Goal: Information Seeking & Learning: Check status

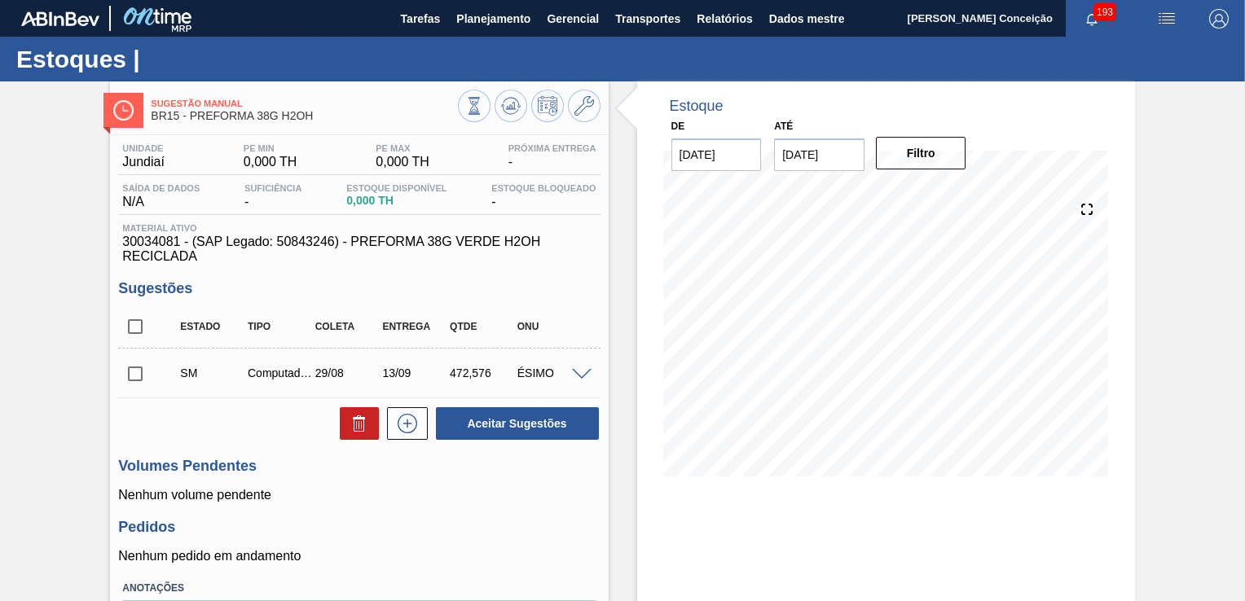
click at [473, 544] on div "Pedidos Nenhum pedido em andamento" at bounding box center [359, 541] width 482 height 45
click at [529, 24] on span "Planejamento" at bounding box center [493, 19] width 74 height 20
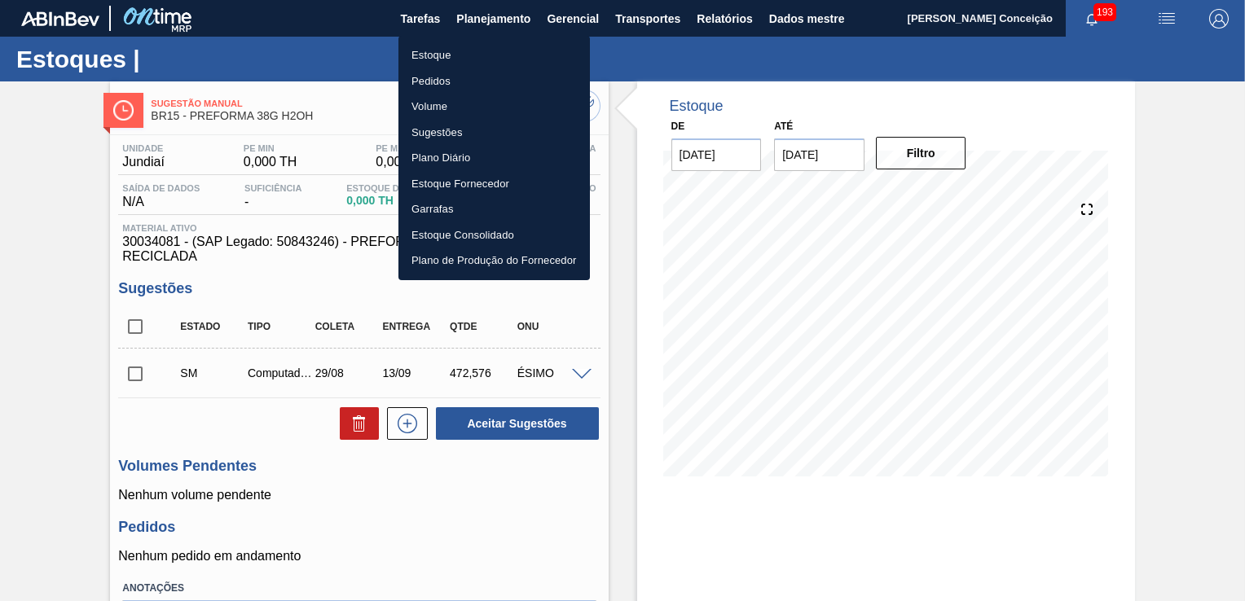
click at [440, 58] on li "Estoque" at bounding box center [493, 55] width 191 height 26
checkbox input "true"
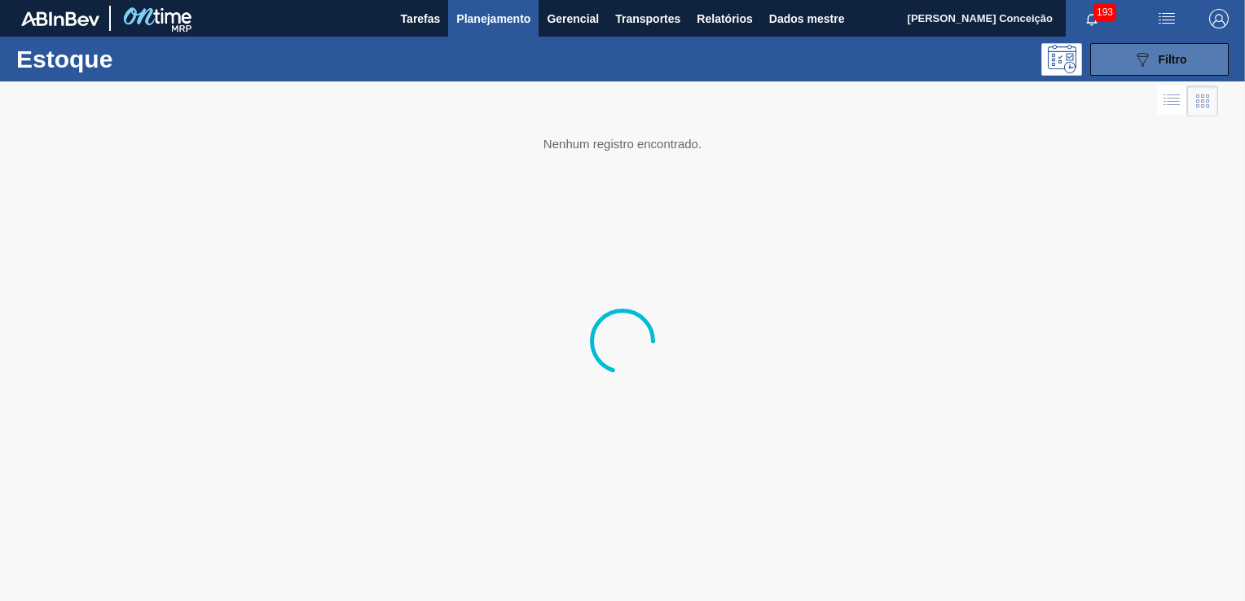
click at [1145, 62] on icon "089F7B8B-B2A5-4AFE-B5C0-19BA573D28AC" at bounding box center [1143, 60] width 20 height 20
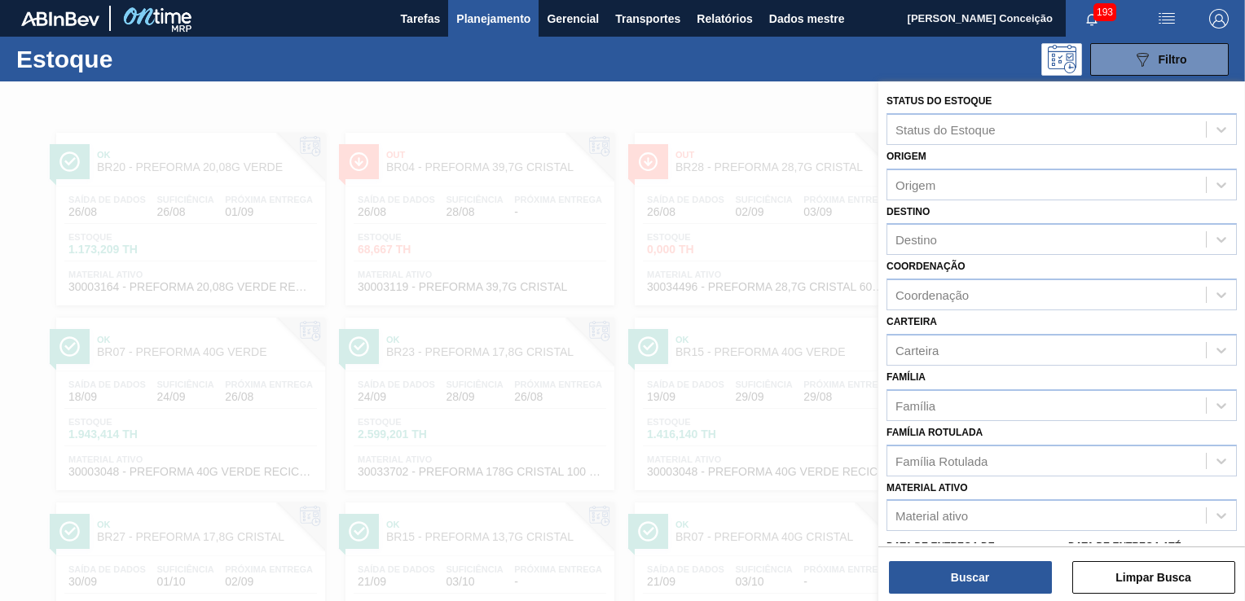
click at [952, 411] on div "Família" at bounding box center [1046, 406] width 319 height 24
click at [995, 421] on div "Família Rotulada Família Rotulada" at bounding box center [1061, 448] width 350 height 55
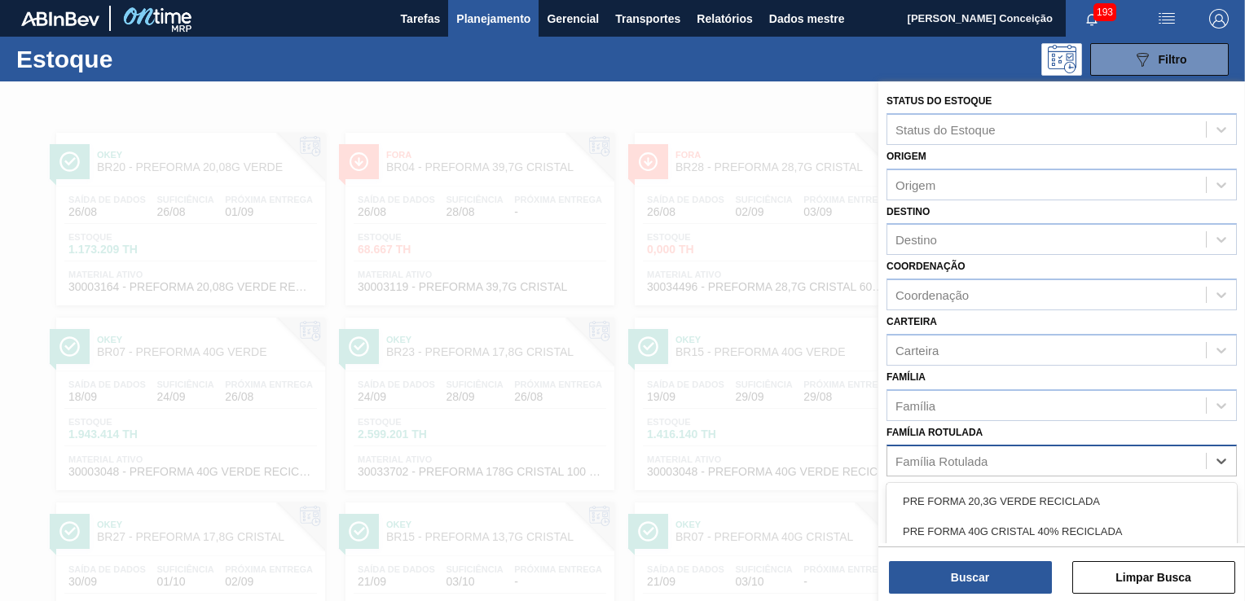
click at [947, 454] on div "Família Rotulada" at bounding box center [941, 461] width 92 height 14
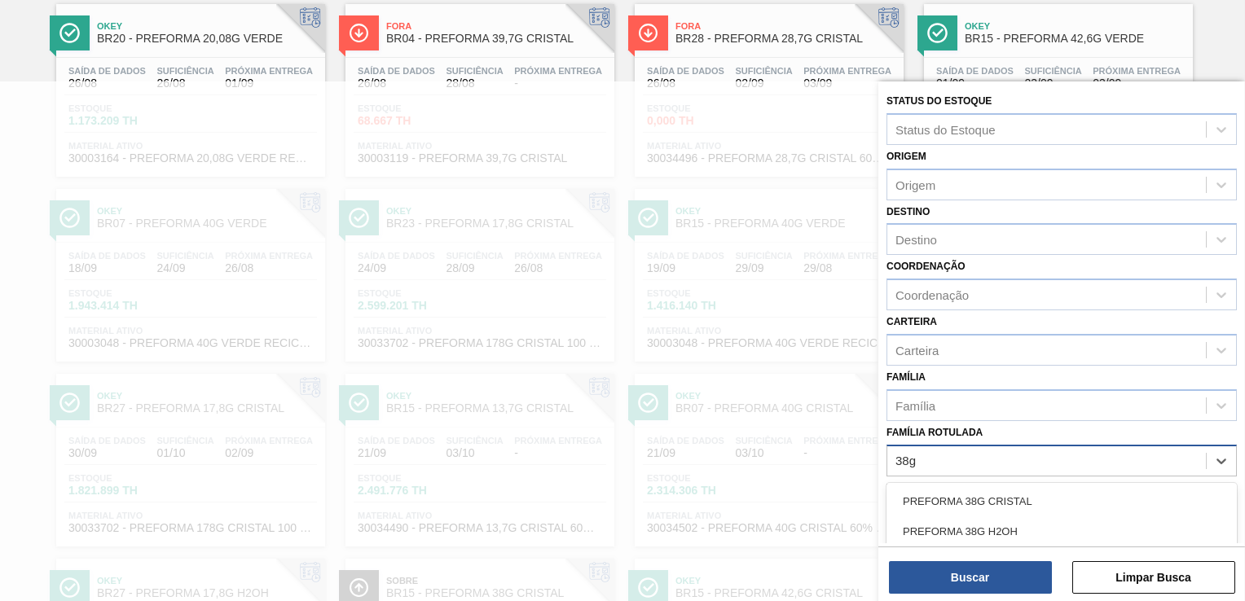
type Rotulada "38g"
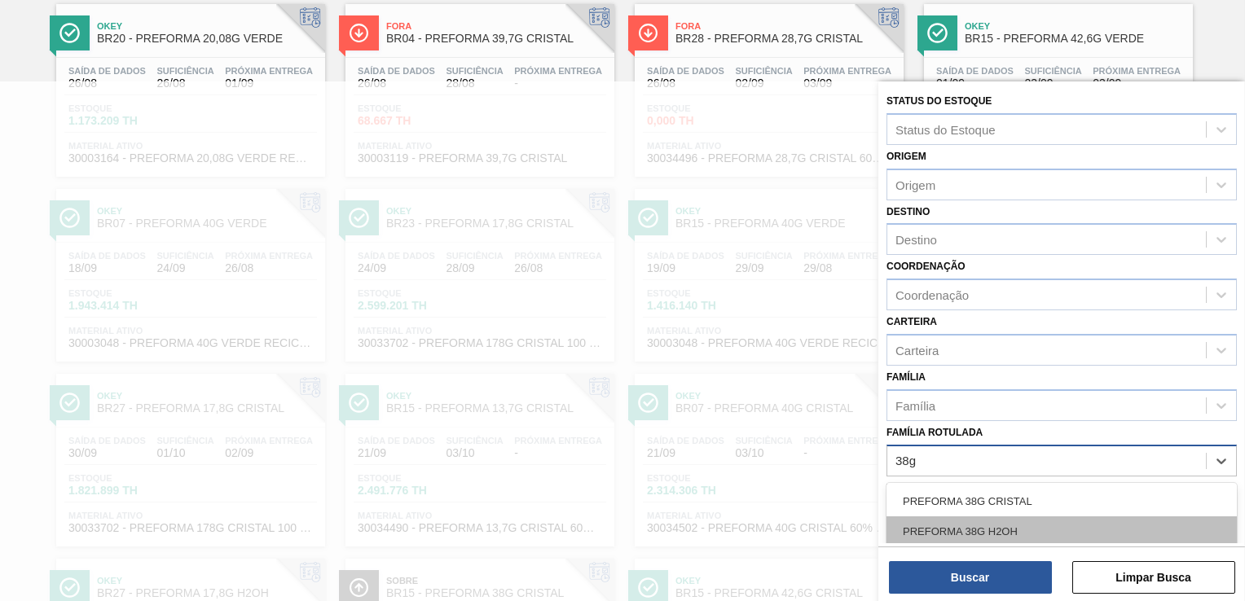
click at [987, 536] on div "PREFORMA 38G H2OH" at bounding box center [1061, 532] width 350 height 30
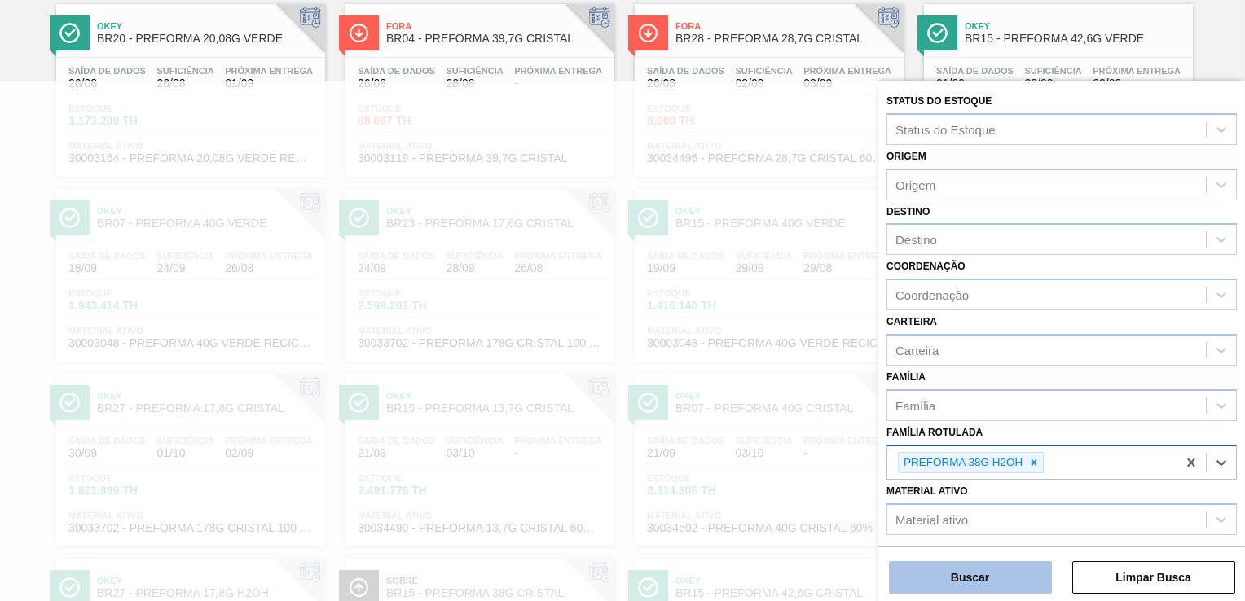
click at [983, 576] on button "Buscar" at bounding box center [970, 577] width 163 height 33
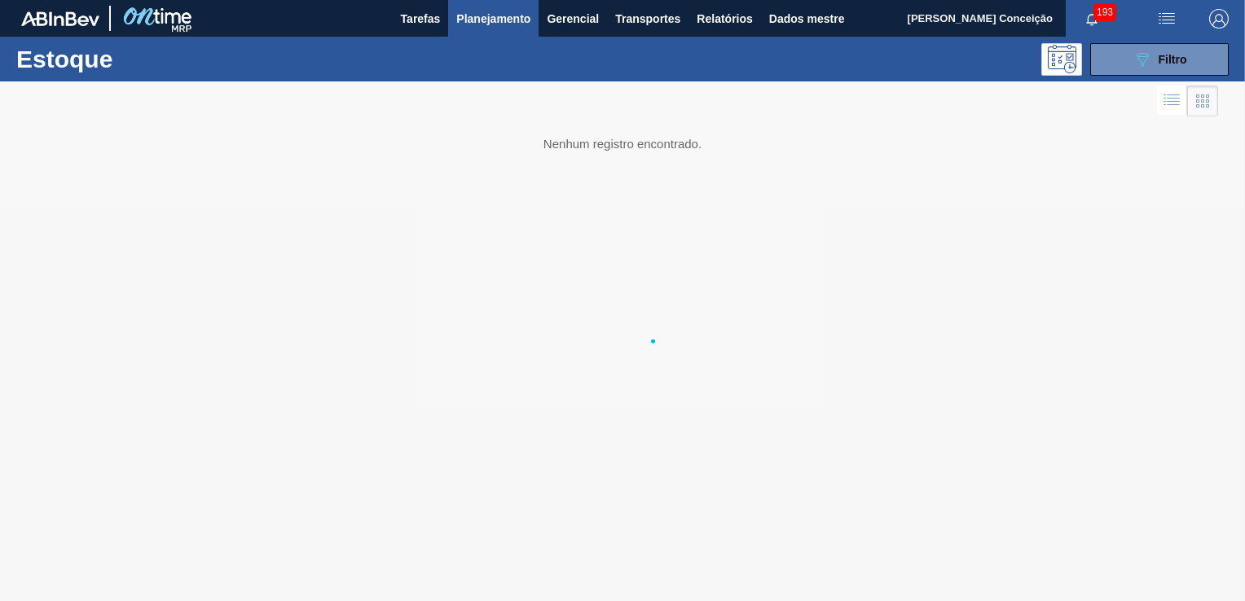
scroll to position [0, 0]
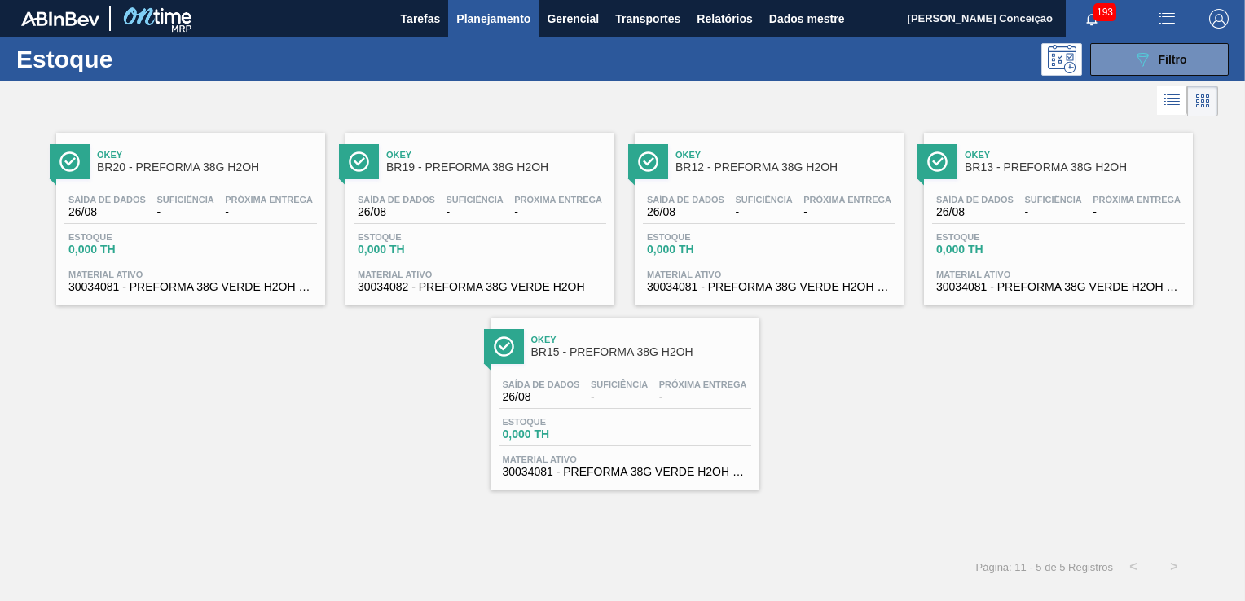
click at [469, 223] on div "Saída de dados 26/08 Suficiência - Próxima Entrega - Estoque 0,000 TH Material …" at bounding box center [479, 242] width 269 height 111
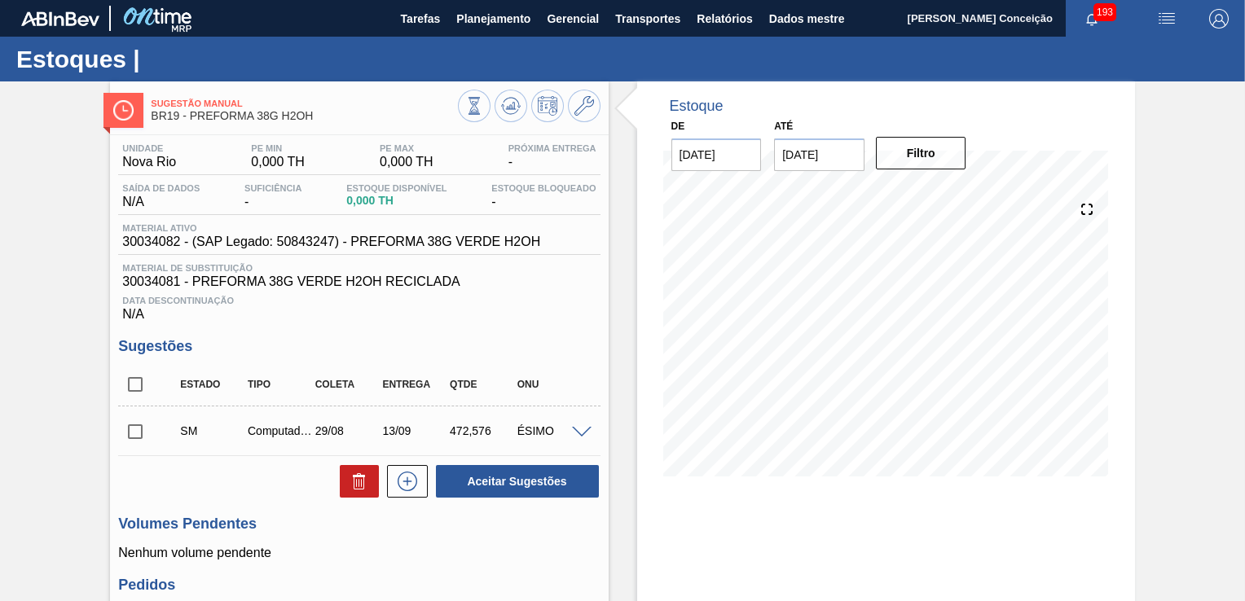
click at [593, 331] on div "Unidade Nova Rio PE MIN 0,000 TH PE MAX 0,000 TH Próxima Entrega - Saída de dad…" at bounding box center [359, 447] width 498 height 625
click at [583, 328] on div "Unidade Nova Rio PE MIN 0,000 TH PE MAX 0,000 TH Próxima Entrega - Saída de dad…" at bounding box center [359, 447] width 498 height 625
click at [525, 542] on div "Volumes Pendentes Nenhum volume pendente" at bounding box center [359, 538] width 482 height 45
